Goal: Check status

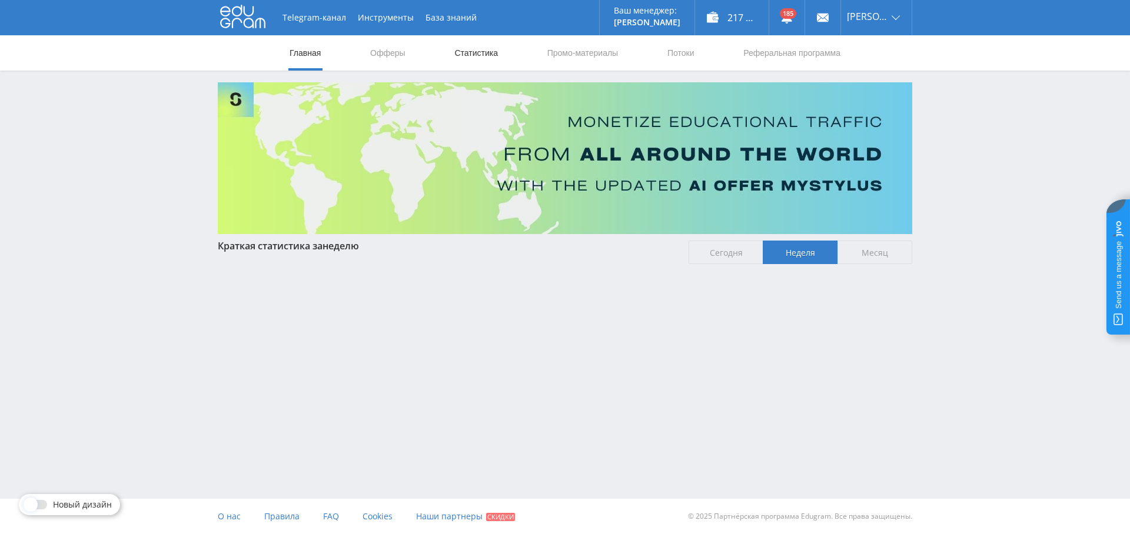
click at [468, 68] on link "Статистика" at bounding box center [476, 52] width 46 height 35
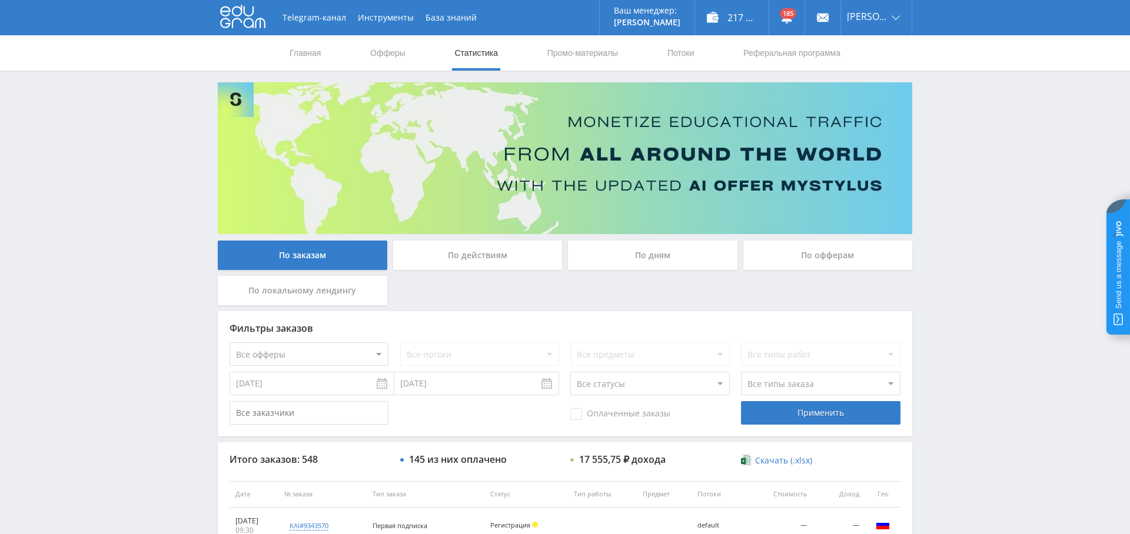
click at [666, 253] on div "По дням" at bounding box center [653, 255] width 170 height 29
click at [0, 0] on input "По дням" at bounding box center [0, 0] width 0 height 0
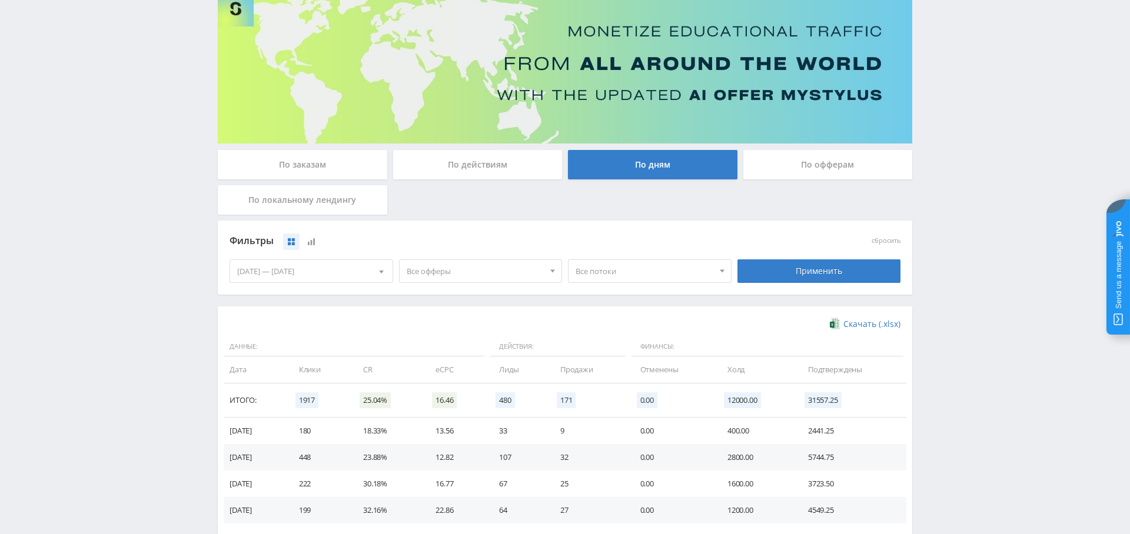
scroll to position [132, 0]
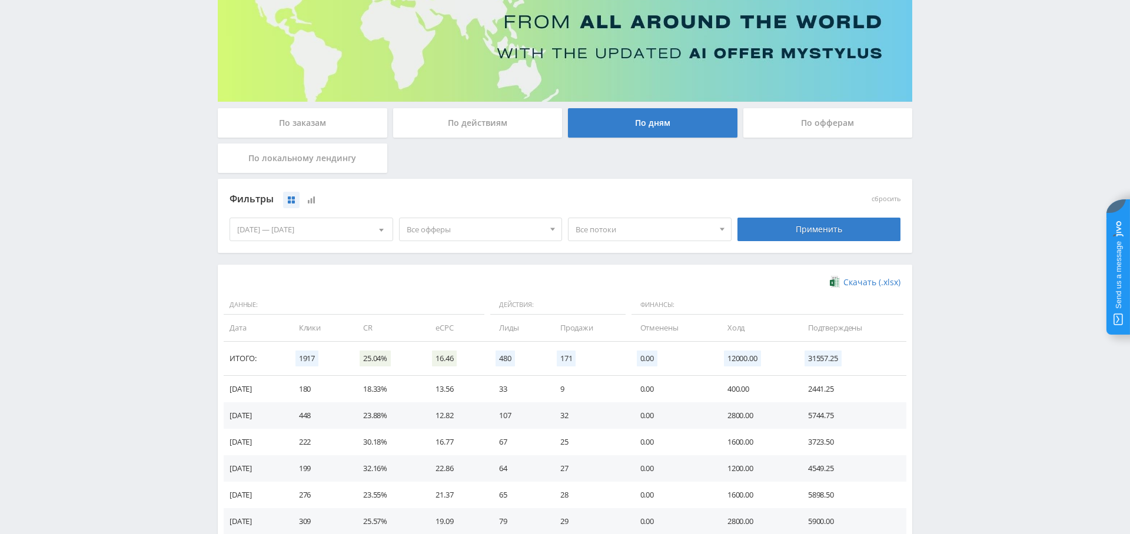
click at [492, 221] on span "Все офферы" at bounding box center [476, 229] width 138 height 22
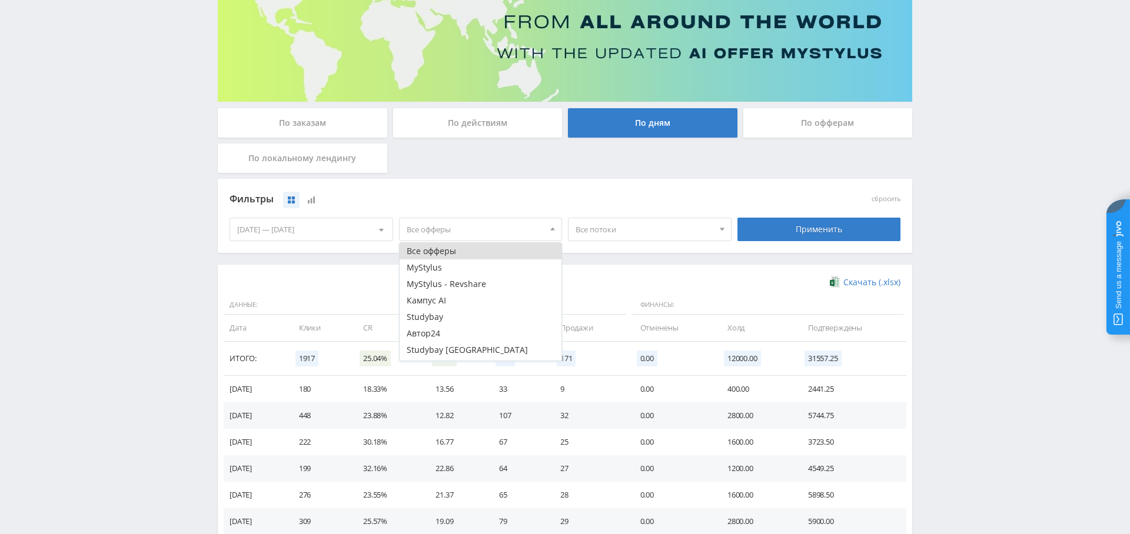
scroll to position [31, 0]
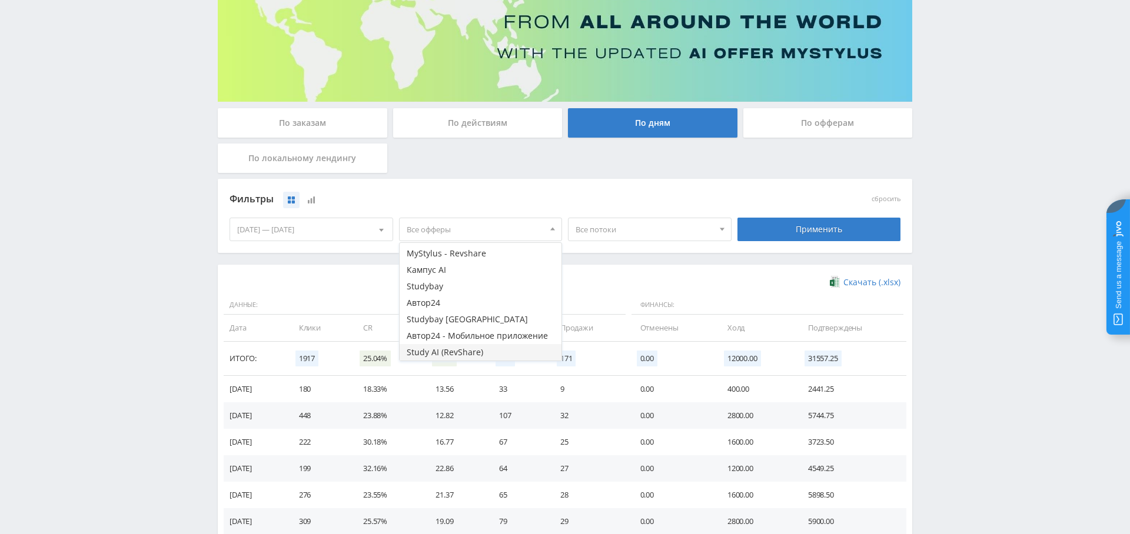
click at [467, 352] on button "Study AI (RevShare)" at bounding box center [481, 352] width 162 height 16
click at [832, 237] on div "Применить" at bounding box center [820, 230] width 164 height 24
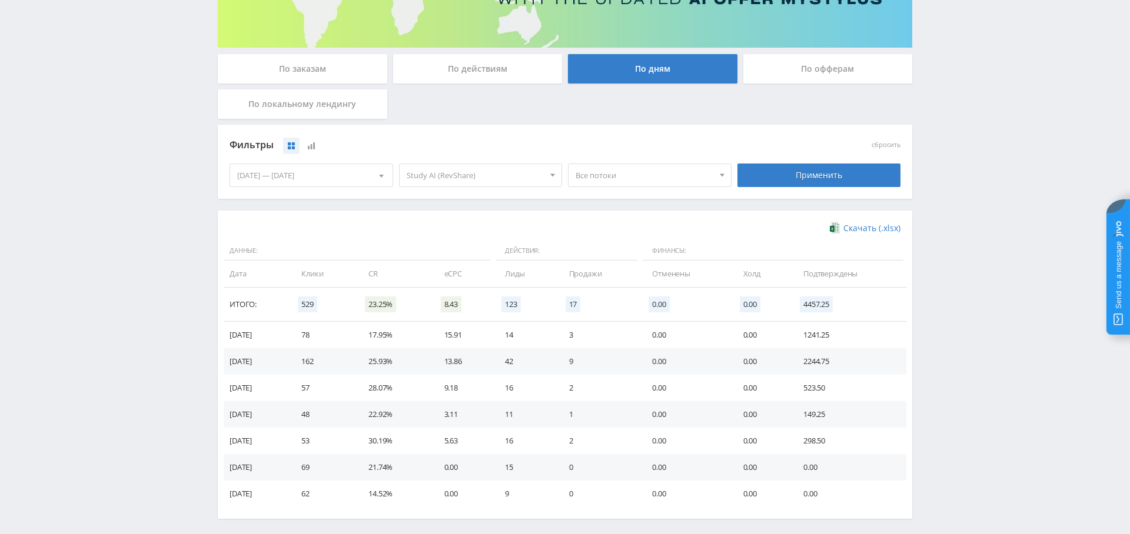
scroll to position [235, 0]
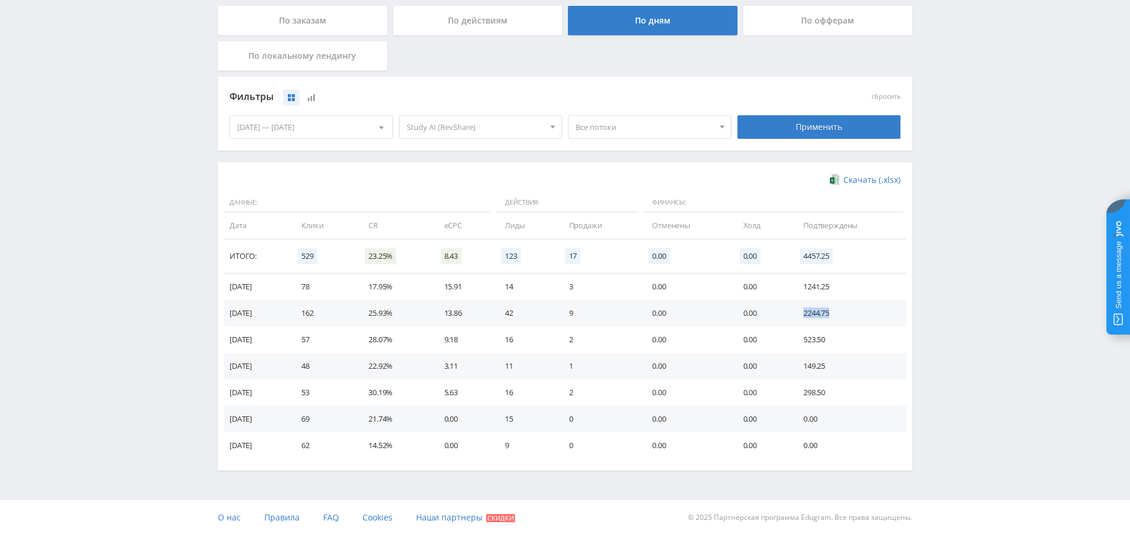
drag, startPoint x: 869, startPoint y: 311, endPoint x: 824, endPoint y: 328, distance: 48.1
click at [873, 311] on td "2244.75" at bounding box center [849, 313] width 115 height 26
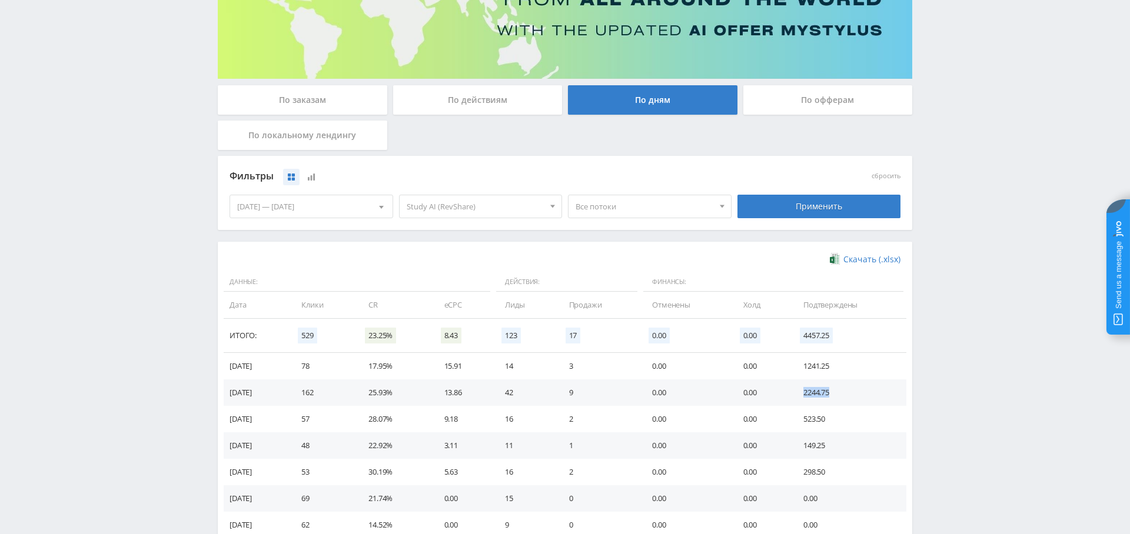
scroll to position [0, 0]
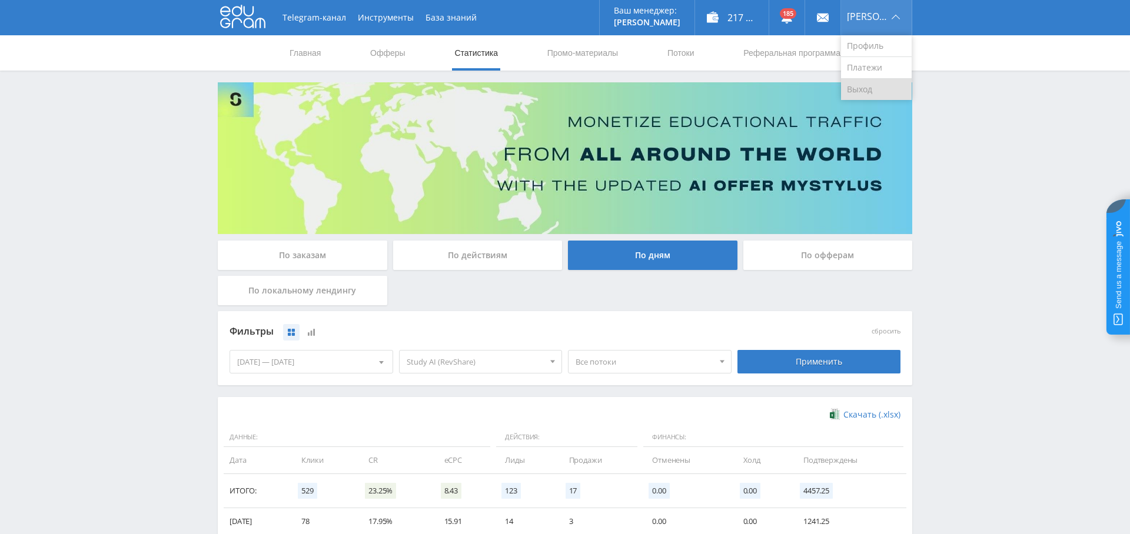
click at [891, 92] on link "Выход" at bounding box center [876, 89] width 71 height 21
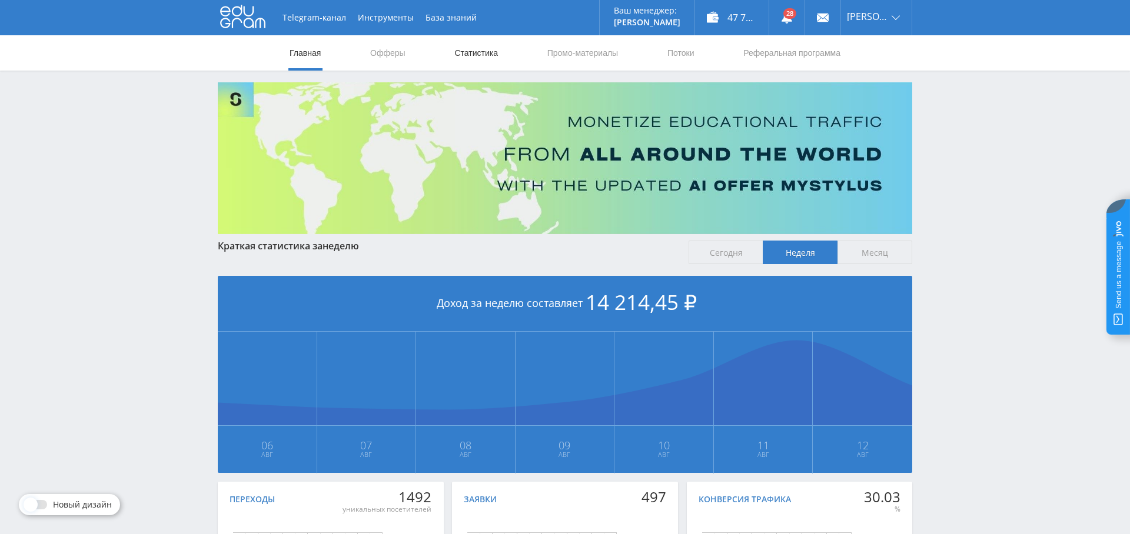
click at [489, 58] on link "Статистика" at bounding box center [476, 52] width 46 height 35
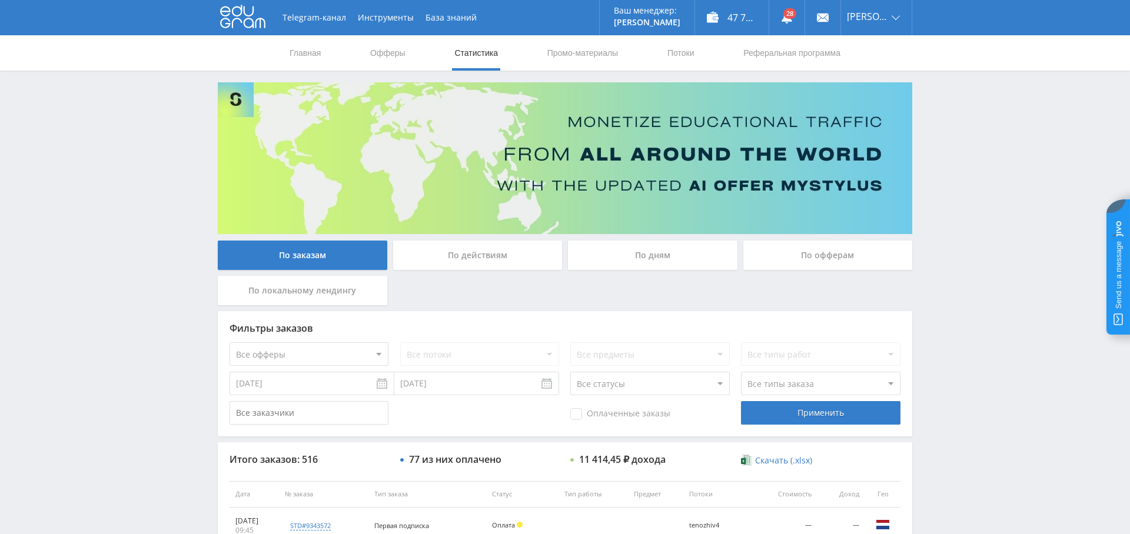
click at [325, 351] on select "Все офферы MyStylus MyStylus - Revshare Кампус AI Studybay Автор24 Studybay Bra…" at bounding box center [309, 355] width 159 height 24
select select "376"
click at [795, 405] on div "Применить" at bounding box center [820, 413] width 159 height 24
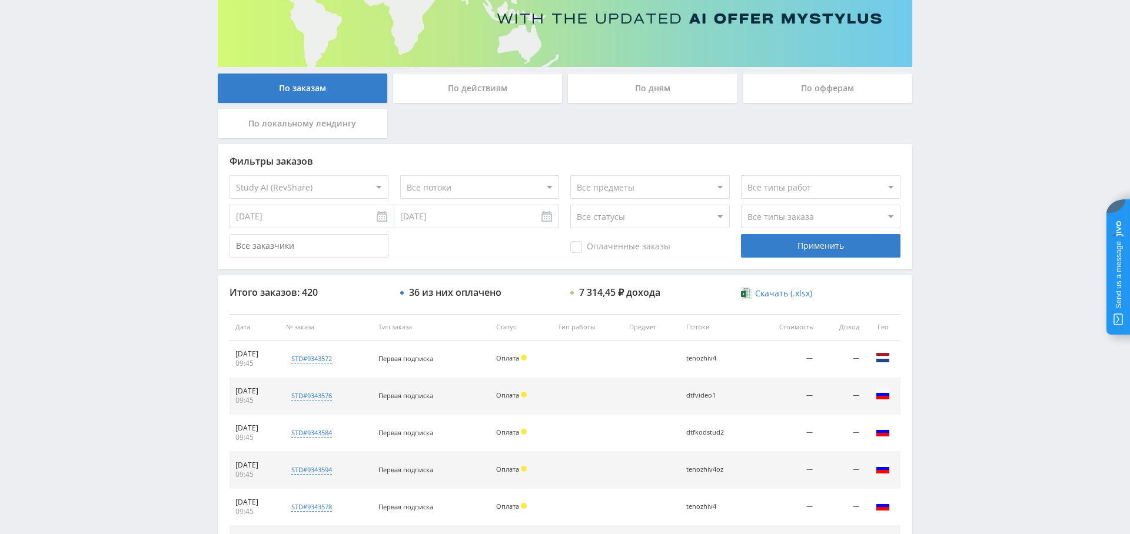
scroll to position [199, 0]
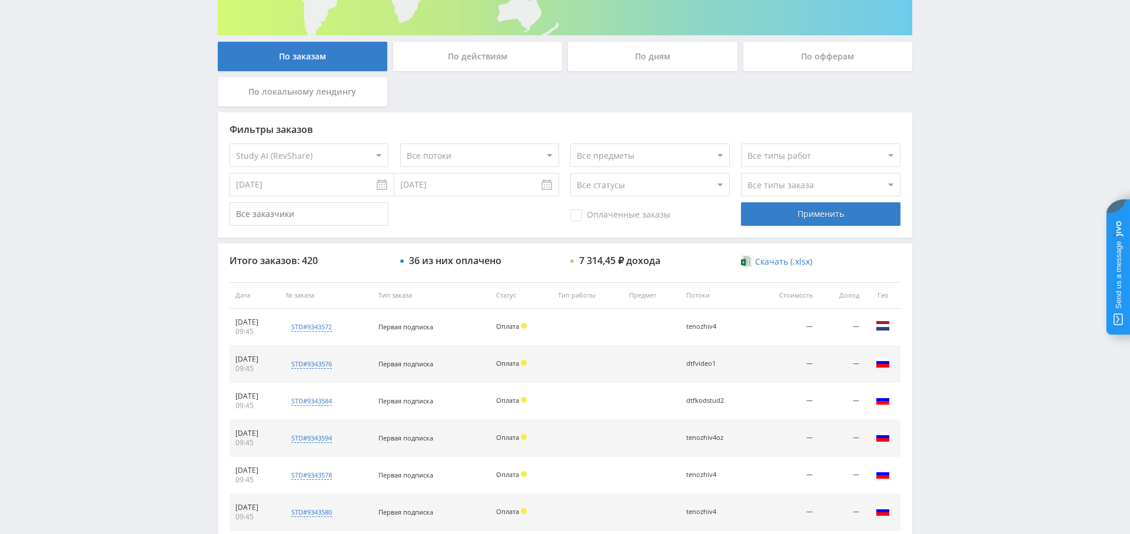
click at [655, 55] on div "По дням" at bounding box center [653, 56] width 170 height 29
click at [0, 0] on input "По дням" at bounding box center [0, 0] width 0 height 0
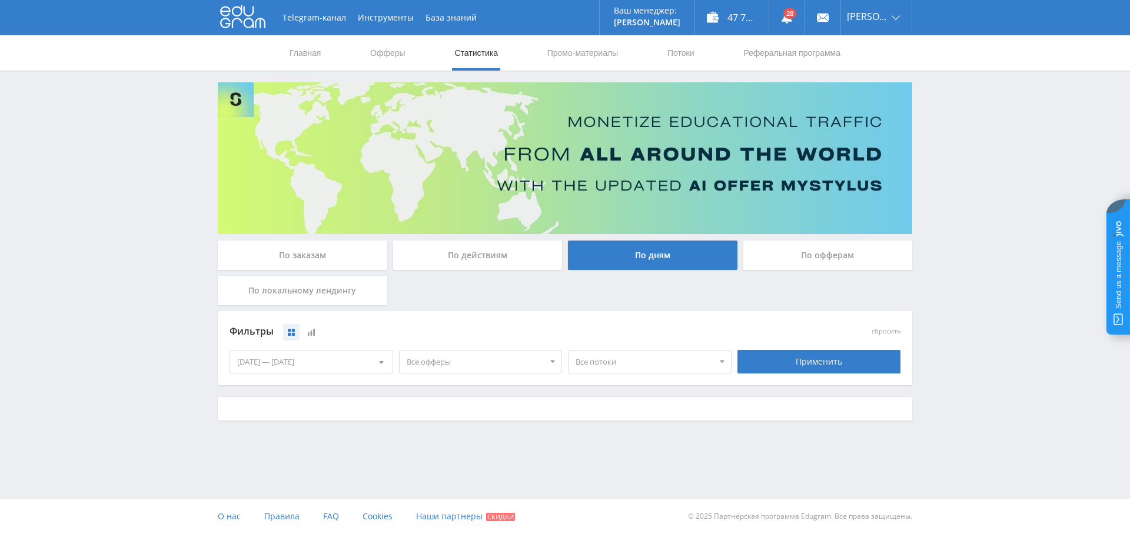
scroll to position [0, 0]
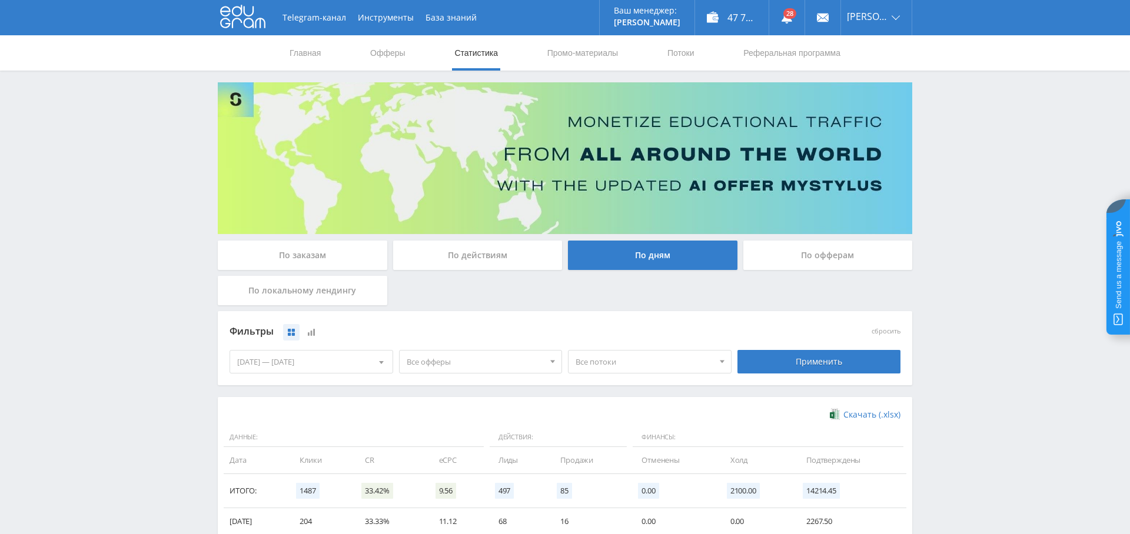
click at [474, 358] on span "Все офферы" at bounding box center [476, 362] width 138 height 22
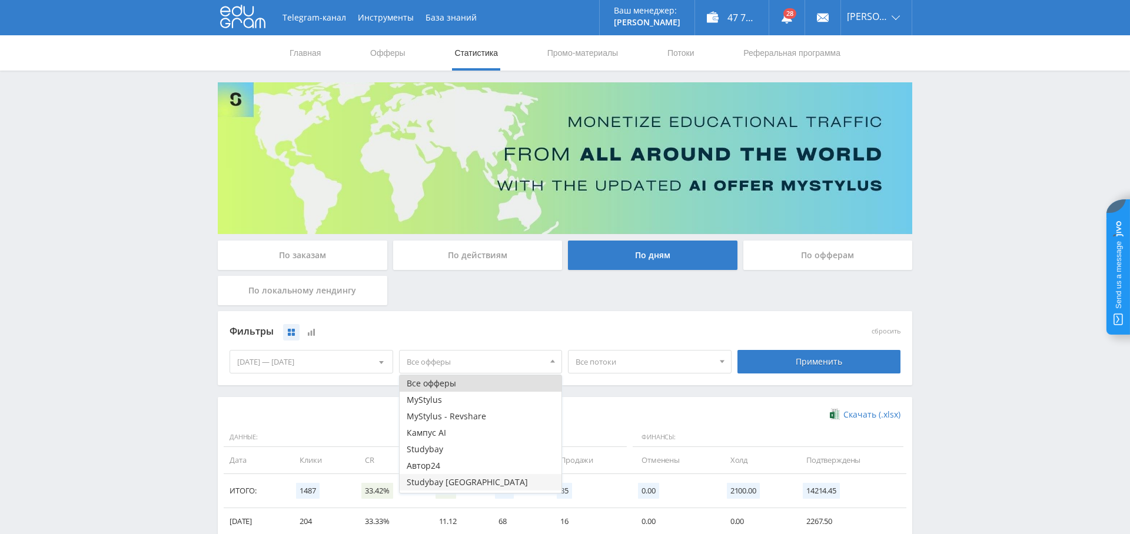
scroll to position [14, 0]
click at [459, 484] on button "Study AI (RevShare)" at bounding box center [481, 485] width 162 height 16
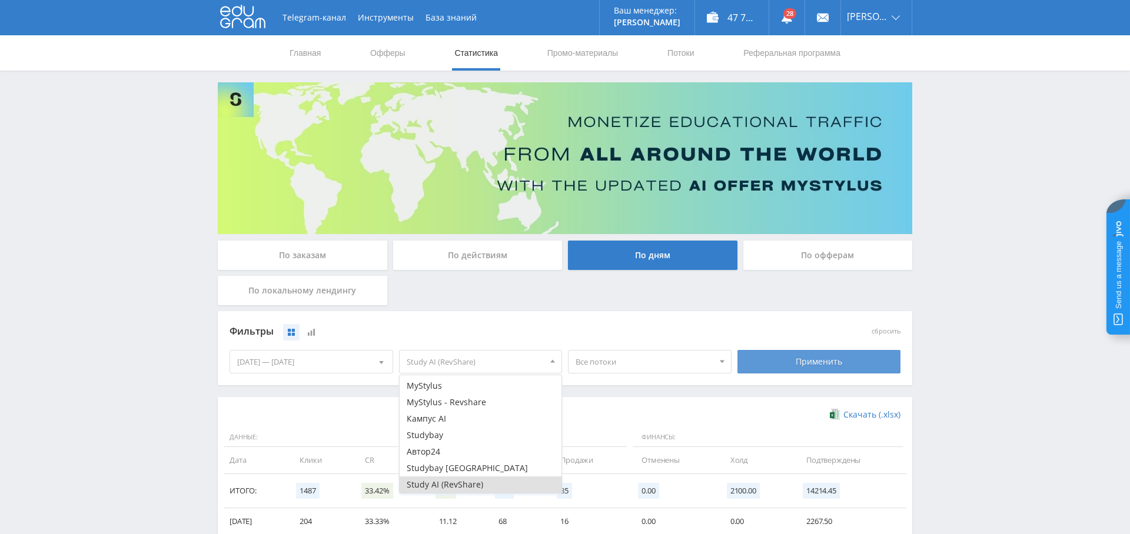
click at [808, 362] on div "Применить" at bounding box center [820, 362] width 164 height 24
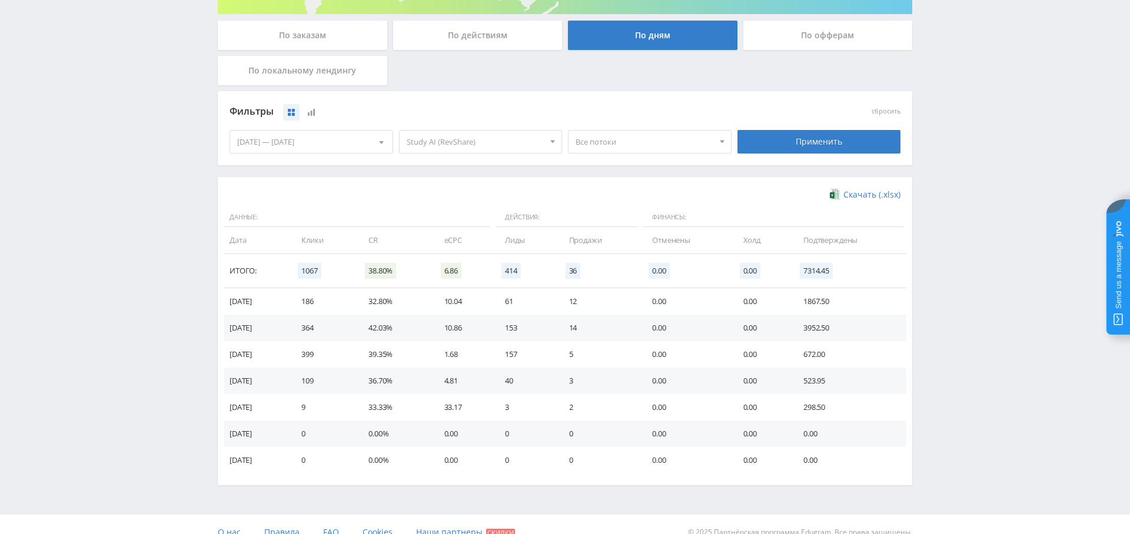
scroll to position [0, 0]
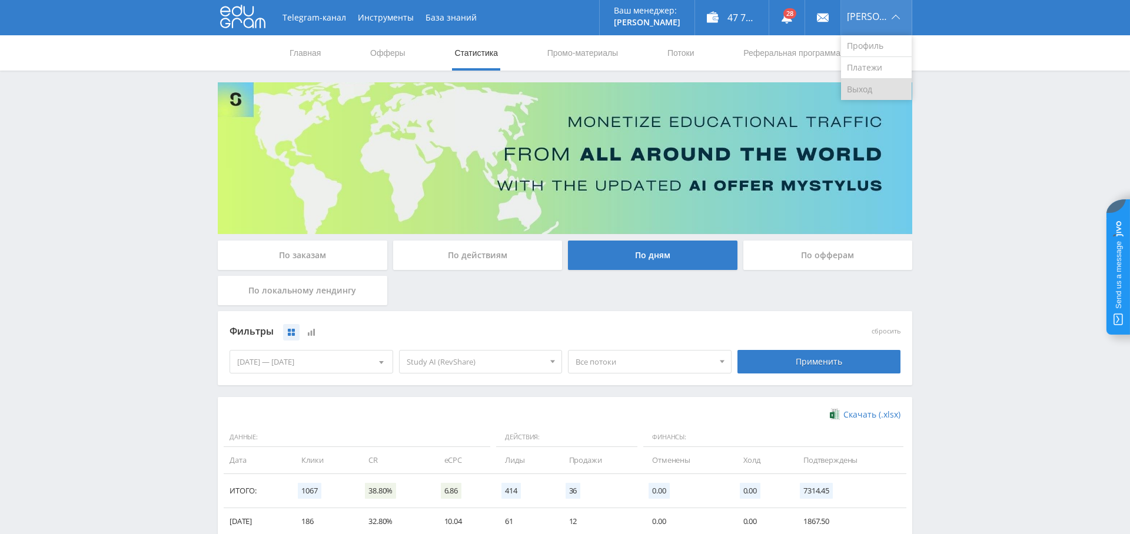
click at [875, 97] on link "Выход" at bounding box center [876, 89] width 71 height 21
